Goal: Complete application form: Complete application form

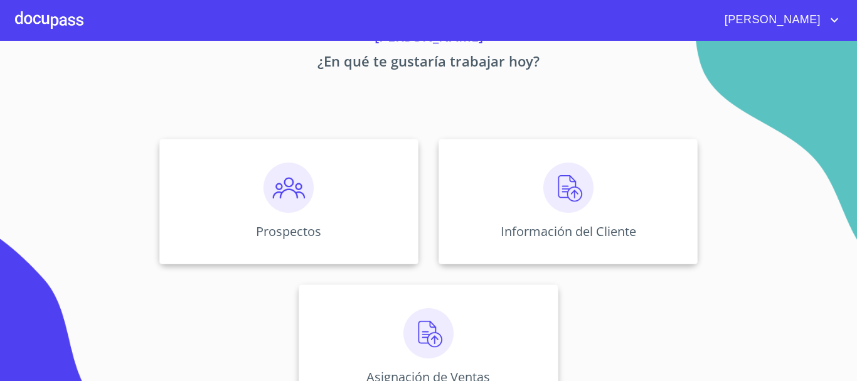
scroll to position [104, 0]
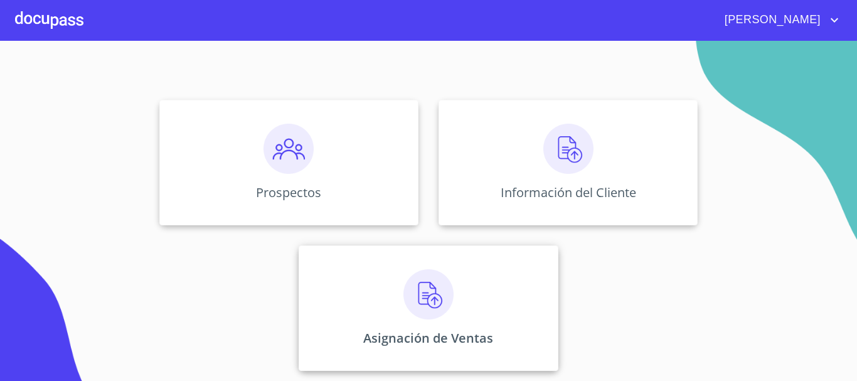
click at [414, 288] on img at bounding box center [429, 294] width 50 height 50
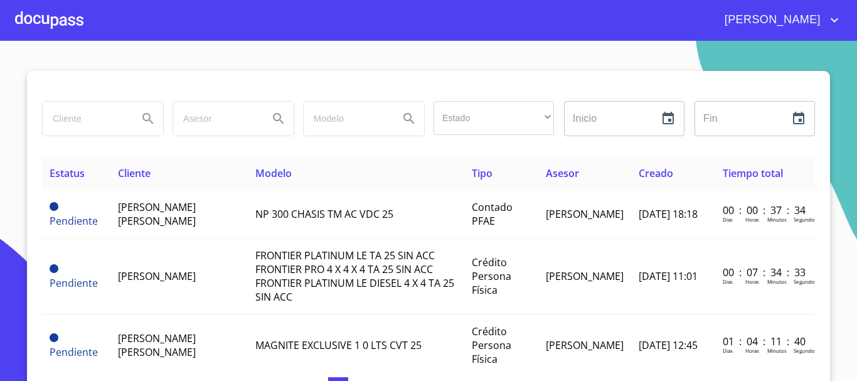
click at [124, 121] on div at bounding box center [103, 119] width 121 height 34
type input "ismar"
click at [144, 119] on icon "Search" at bounding box center [148, 118] width 15 height 15
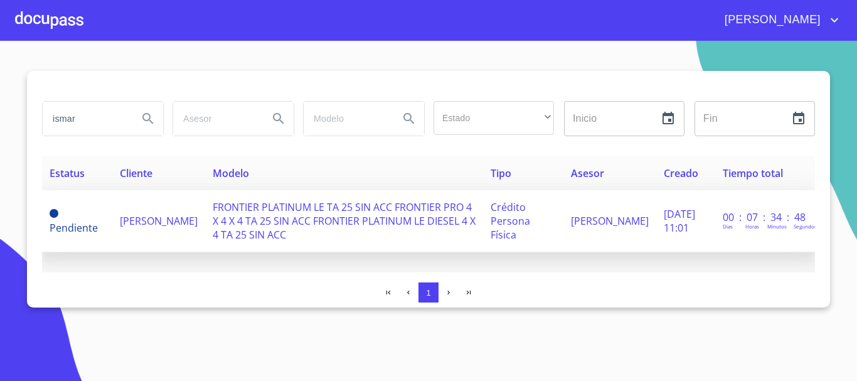
click at [278, 213] on span "FRONTIER PLATINUM LE TA 25 SIN ACC FRONTIER PRO 4 X 4 X 4 TA 25 SIN ACC FRONTIE…" at bounding box center [344, 220] width 263 height 41
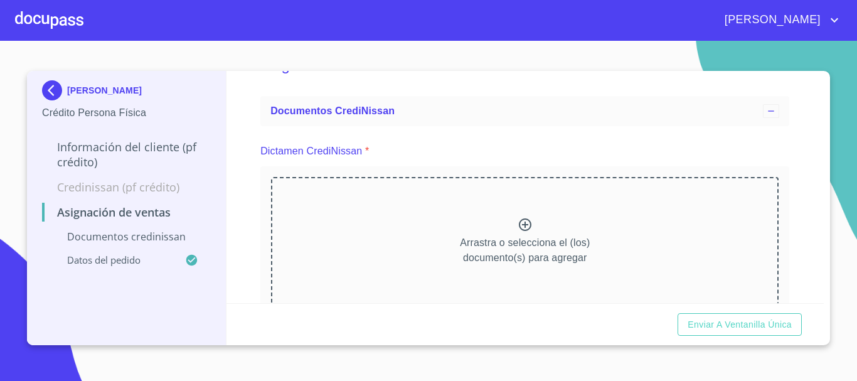
scroll to position [63, 0]
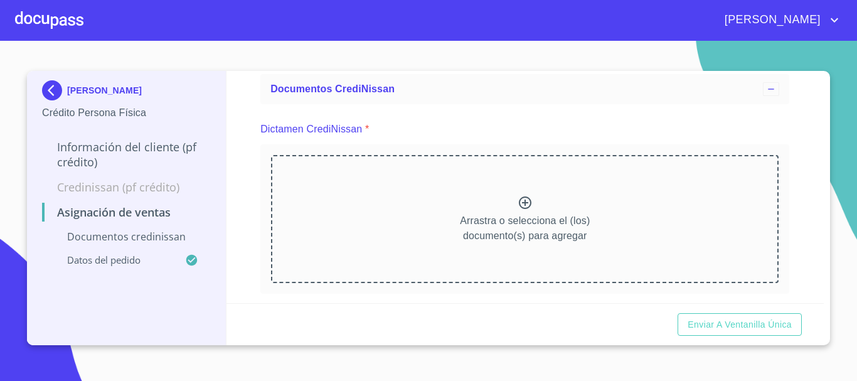
click at [518, 203] on icon at bounding box center [525, 202] width 15 height 15
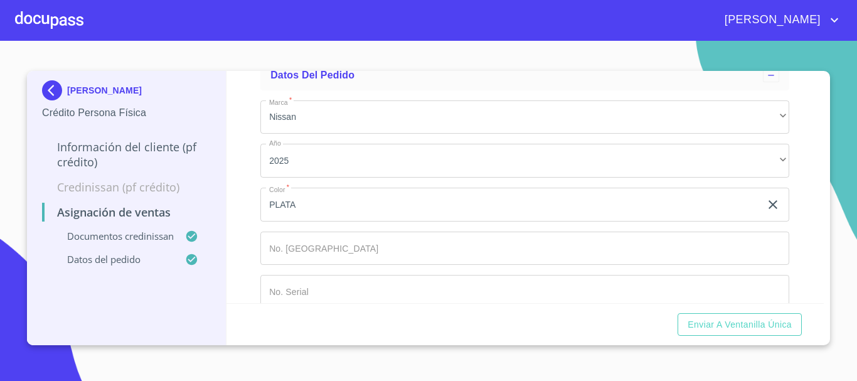
scroll to position [713, 0]
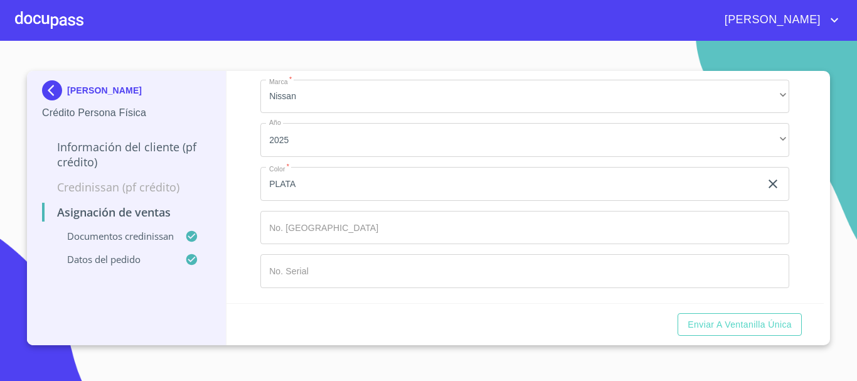
drag, startPoint x: 374, startPoint y: 183, endPoint x: 353, endPoint y: 161, distance: 30.6
click at [361, 168] on input "PLATA" at bounding box center [510, 184] width 500 height 34
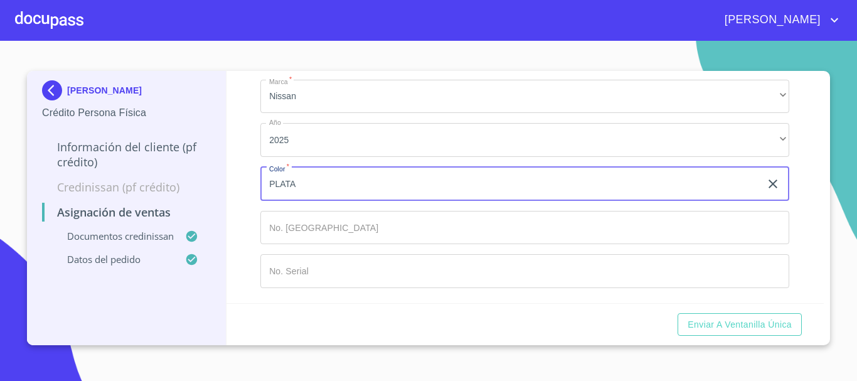
click at [383, 237] on input "Marca   *" at bounding box center [524, 228] width 529 height 34
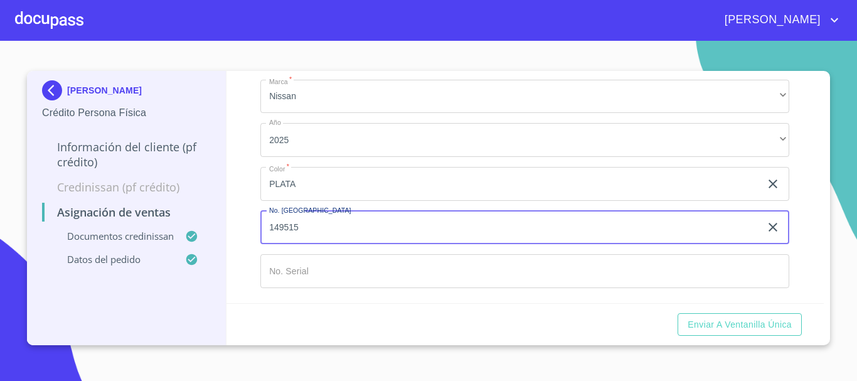
type input "149515"
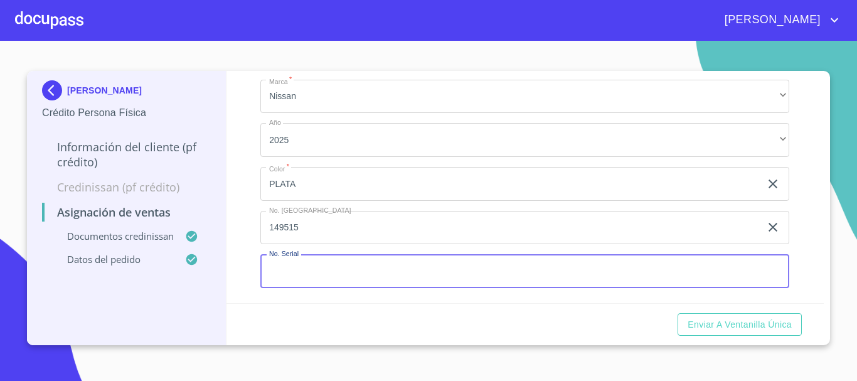
click at [375, 258] on input "Marca   *" at bounding box center [524, 271] width 529 height 34
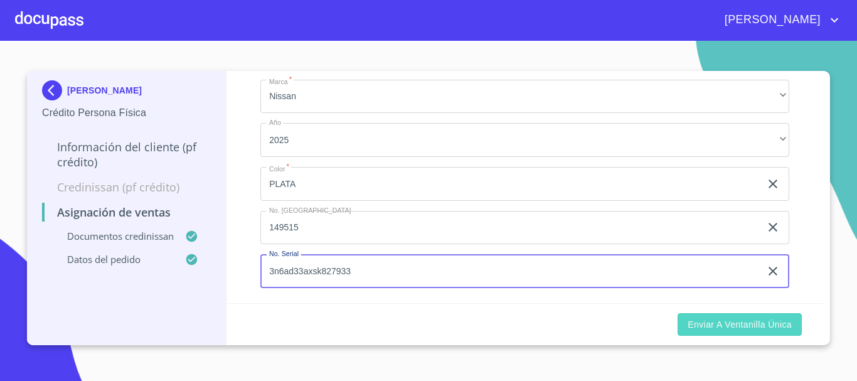
type input "3n6ad33axsk827933"
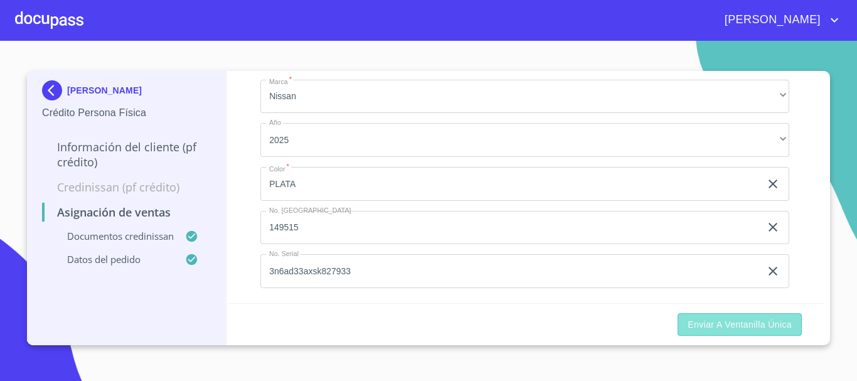
click at [714, 317] on span "Enviar a Ventanilla única" at bounding box center [740, 325] width 104 height 16
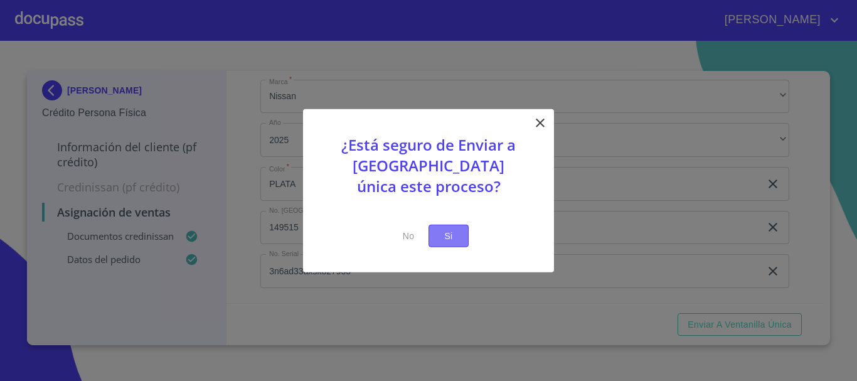
click at [459, 239] on button "Si" at bounding box center [449, 235] width 40 height 23
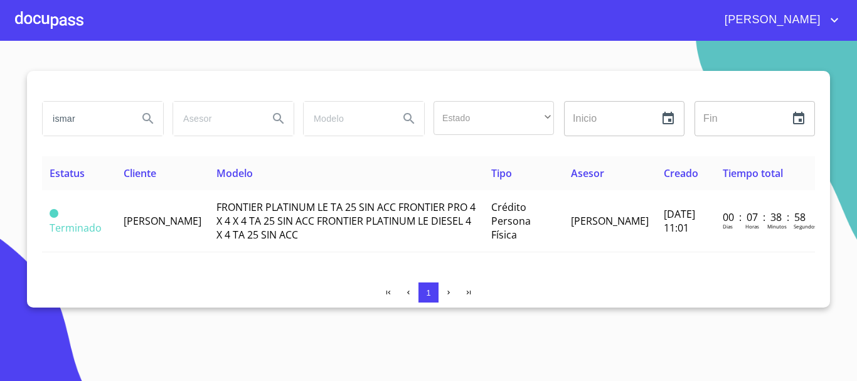
click at [831, 21] on icon "account of current user" at bounding box center [834, 20] width 15 height 15
click at [813, 27] on li "Salir" at bounding box center [822, 26] width 41 height 23
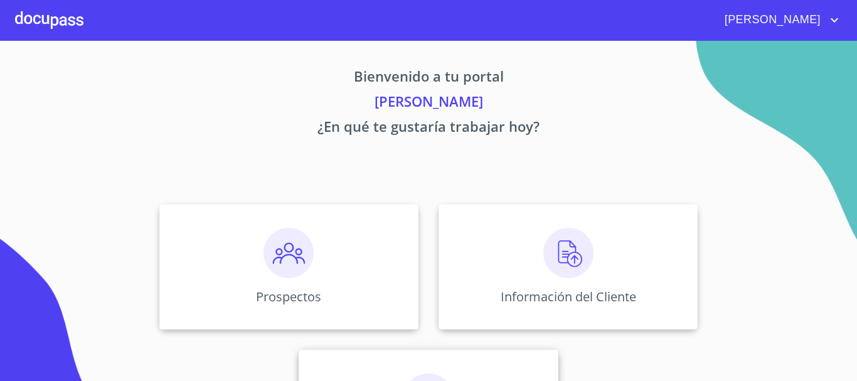
scroll to position [104, 0]
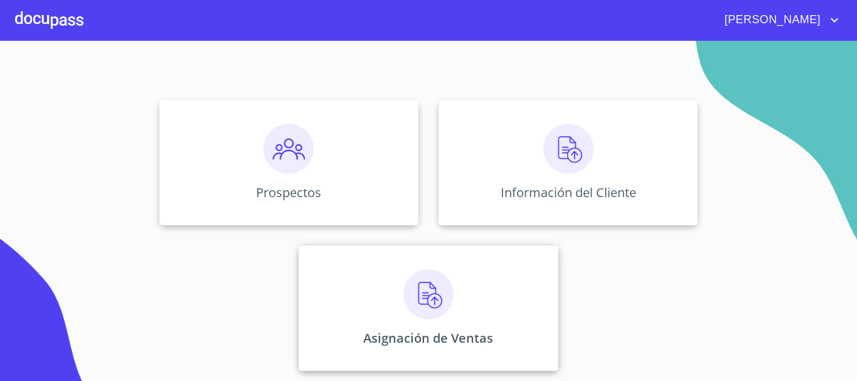
click at [417, 284] on img at bounding box center [429, 294] width 50 height 50
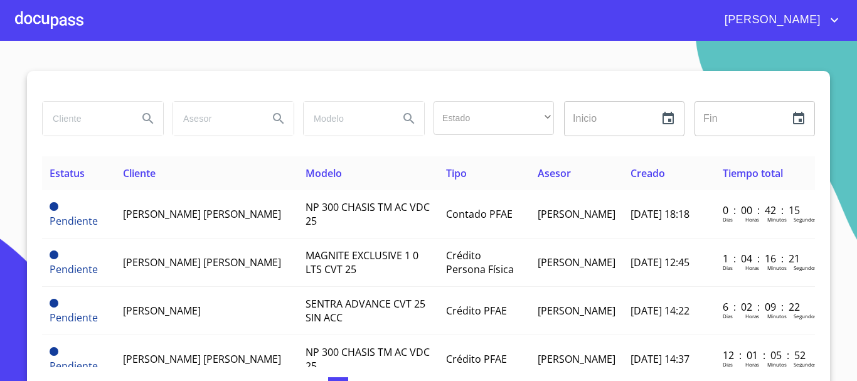
click at [75, 122] on input "search" at bounding box center [85, 119] width 85 height 34
type input "ismar"
click at [142, 121] on icon "Search" at bounding box center [147, 118] width 11 height 11
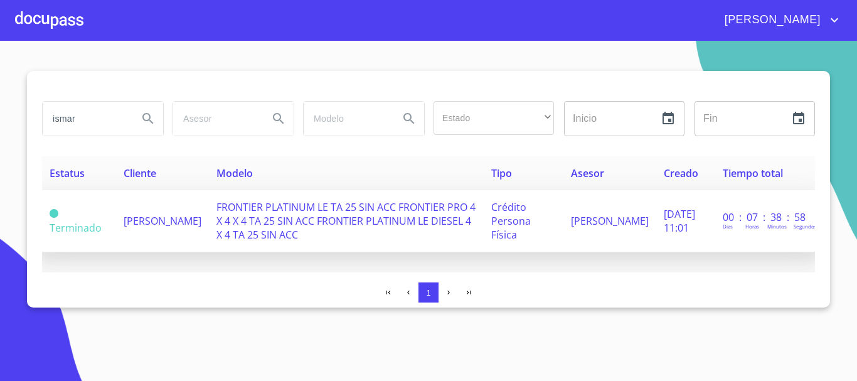
click at [297, 215] on span "FRONTIER PLATINUM LE TA 25 SIN ACC FRONTIER PRO 4 X 4 X 4 TA 25 SIN ACC FRONTIE…" at bounding box center [346, 220] width 259 height 41
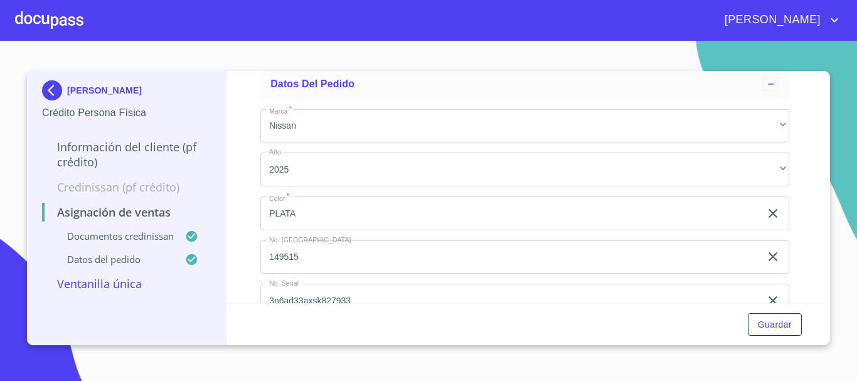
scroll to position [713, 0]
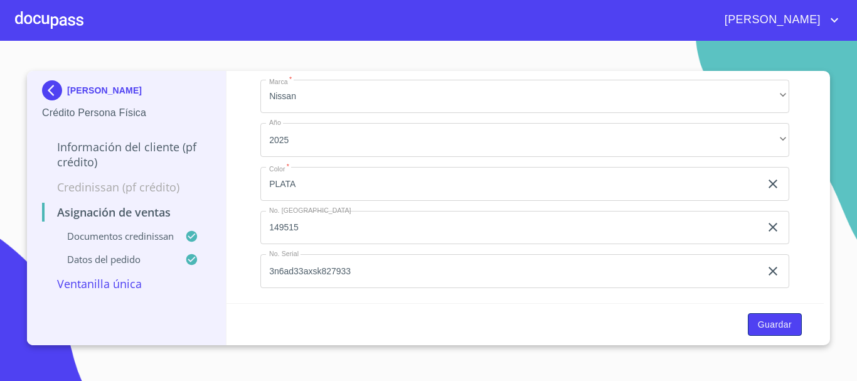
click at [759, 320] on span "Guardar" at bounding box center [775, 325] width 34 height 16
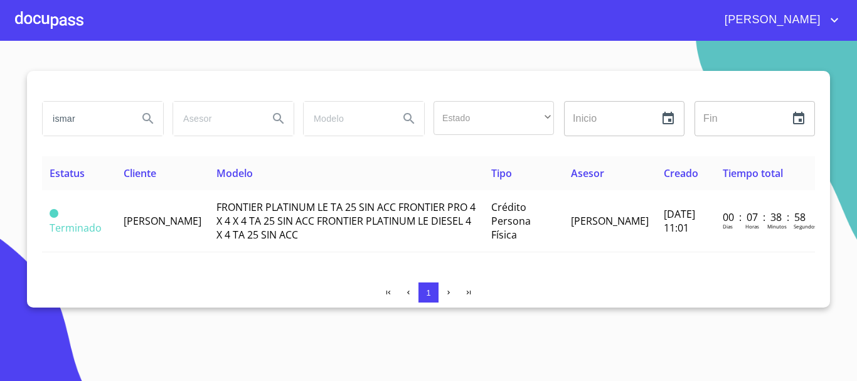
click at [72, 21] on div at bounding box center [49, 20] width 68 height 40
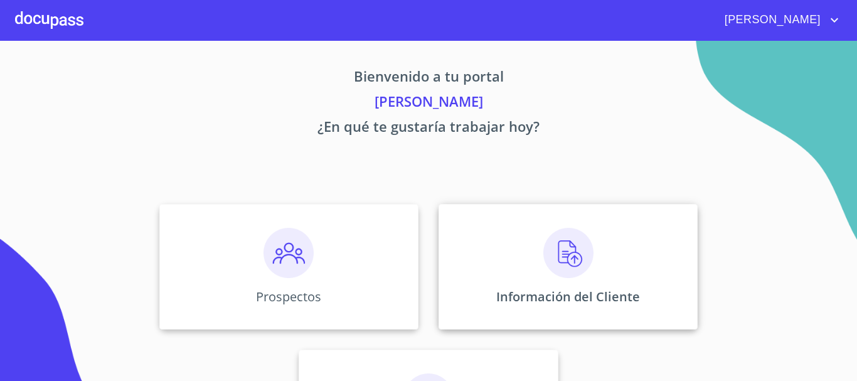
click at [527, 250] on div "Información del Cliente" at bounding box center [568, 267] width 259 height 126
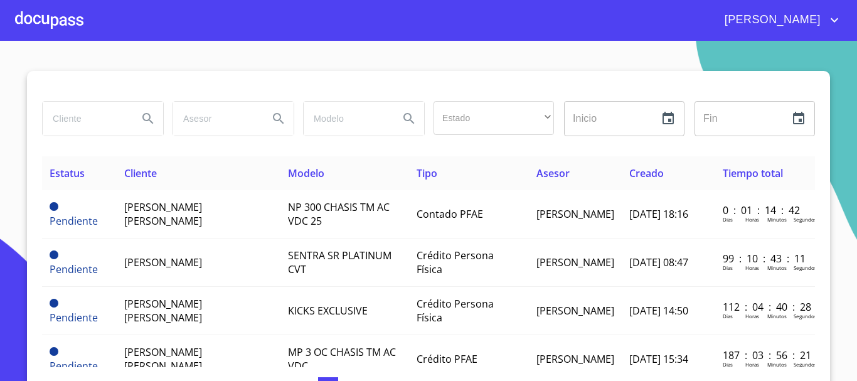
click at [87, 122] on input "search" at bounding box center [85, 119] width 85 height 34
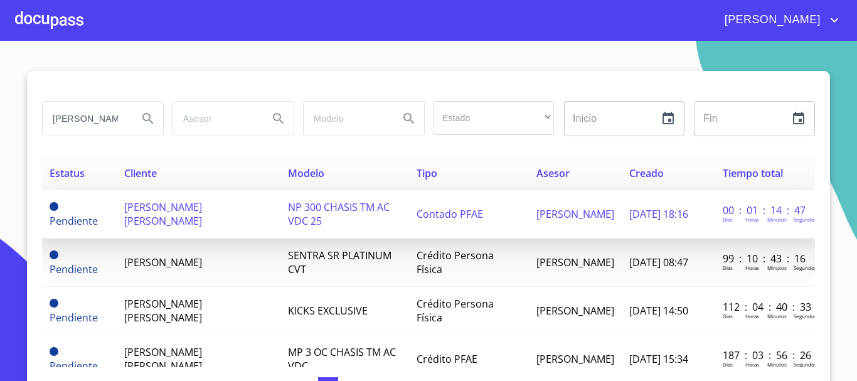
type input "[PERSON_NAME]"
click at [163, 207] on span "[PERSON_NAME] [PERSON_NAME]" at bounding box center [163, 214] width 78 height 28
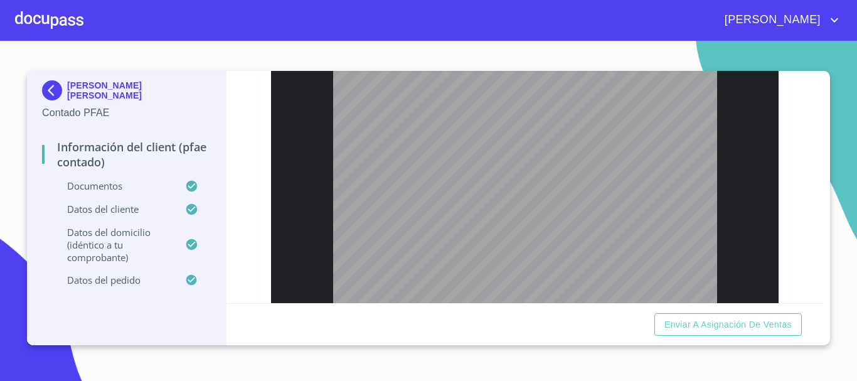
scroll to position [1953, 0]
